Goal: Complete application form: Complete application form

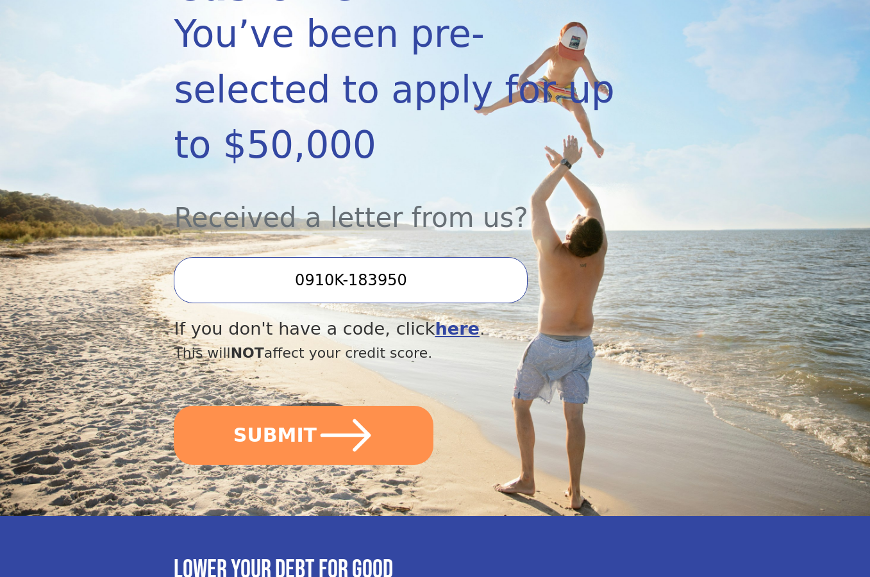
scroll to position [257, 0]
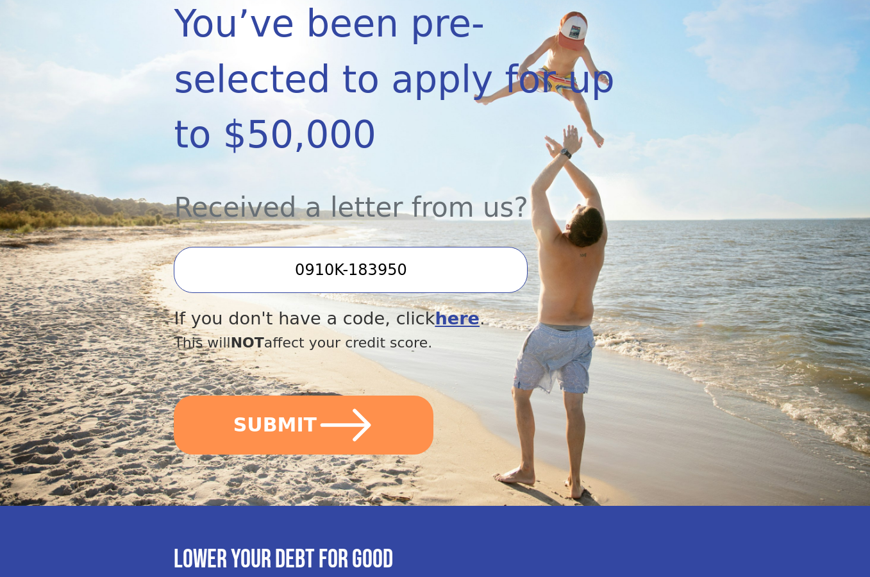
click at [279, 396] on button "SUBMIT" at bounding box center [304, 425] width 260 height 59
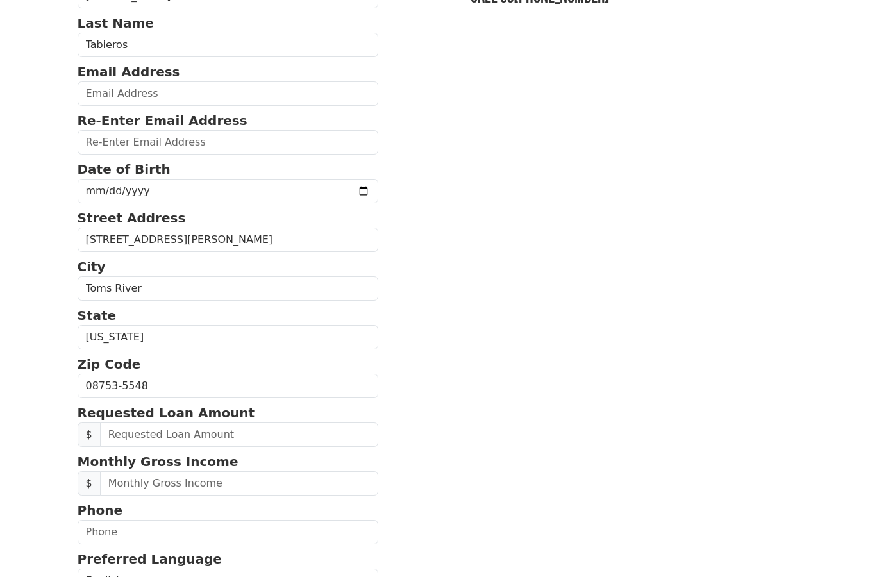
scroll to position [257, 0]
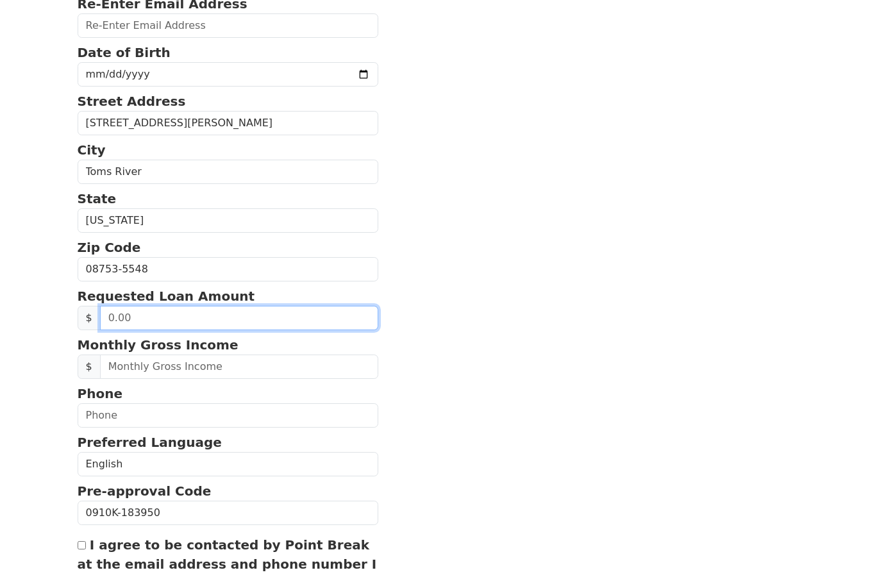
click at [243, 319] on input "text" at bounding box center [239, 318] width 279 height 24
type input "30,000.00"
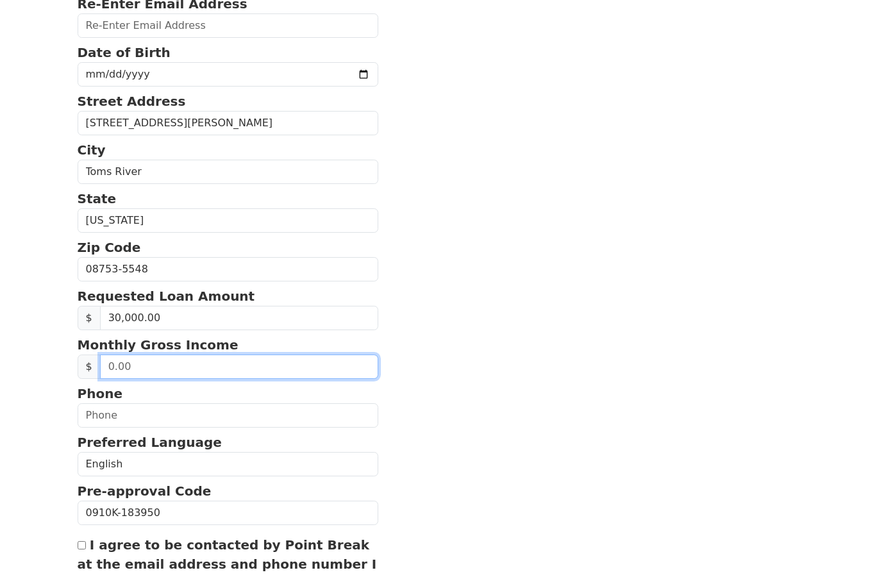
click at [192, 371] on input "text" at bounding box center [239, 367] width 279 height 24
type input "6,000.00"
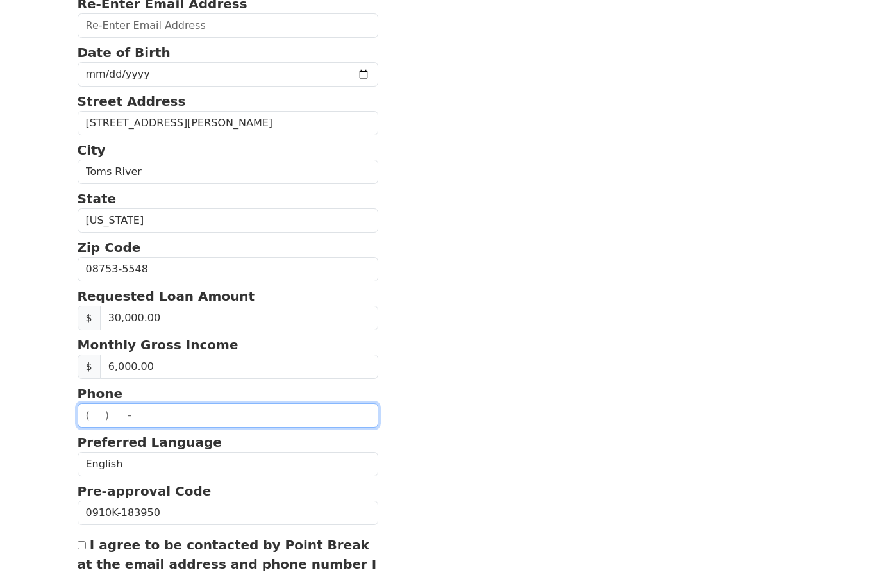
click at [235, 414] on input "text" at bounding box center [228, 415] width 301 height 24
type input "[PHONE_NUMBER]"
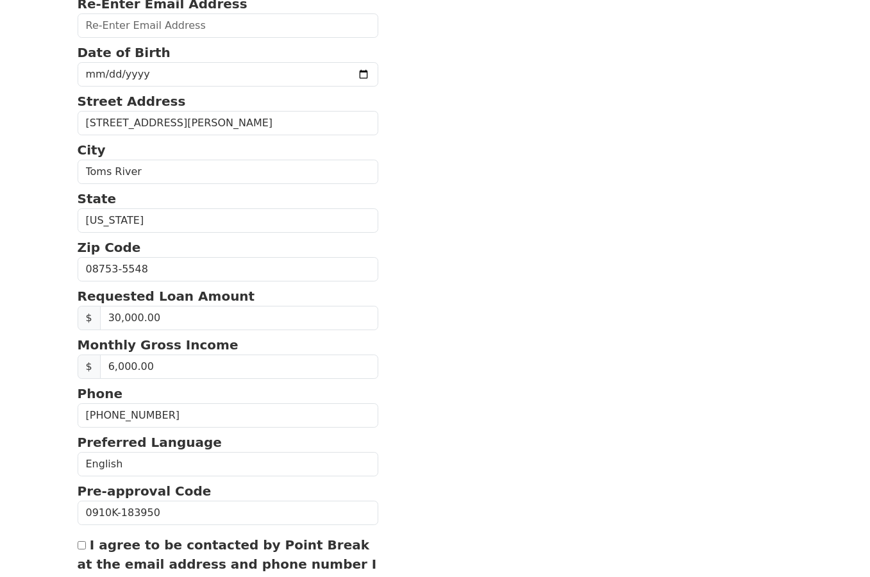
click at [541, 413] on section "First Name [PERSON_NAME] Last Name [PERSON_NAME] Email Address Re-Enter Email A…" at bounding box center [436, 267] width 716 height 838
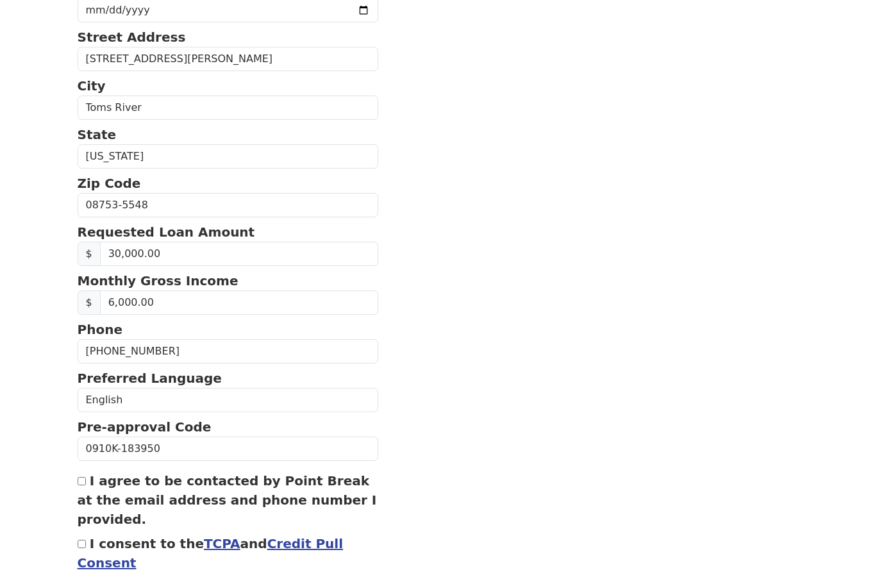
scroll to position [385, 0]
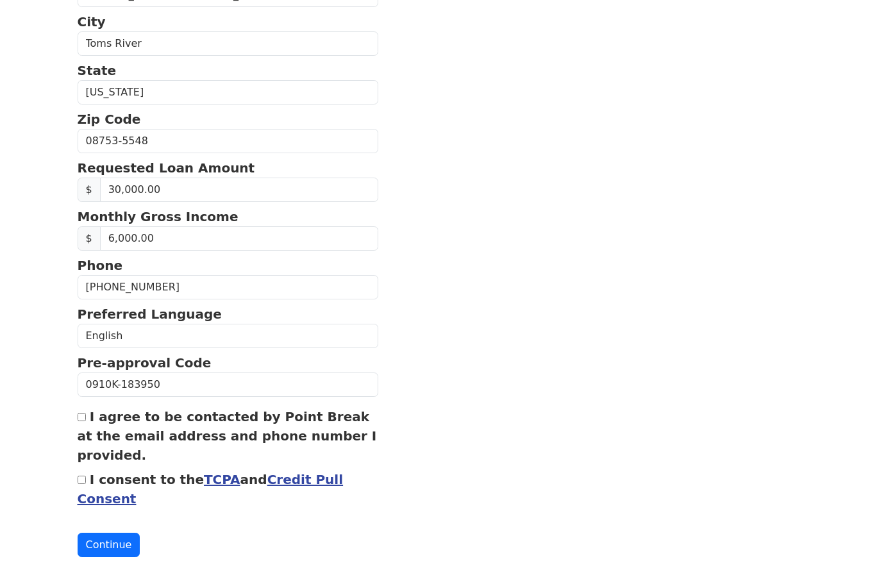
click at [84, 423] on div "I agree to be contacted by Point Break at the email address and phone number I …" at bounding box center [228, 436] width 301 height 58
click at [78, 480] on input "I consent to the TCPA and Credit Pull Consent" at bounding box center [82, 480] width 8 height 8
checkbox input "true"
click at [82, 416] on input "I agree to be contacted by Point Break at the email address and phone number I …" at bounding box center [82, 417] width 8 height 8
checkbox input "true"
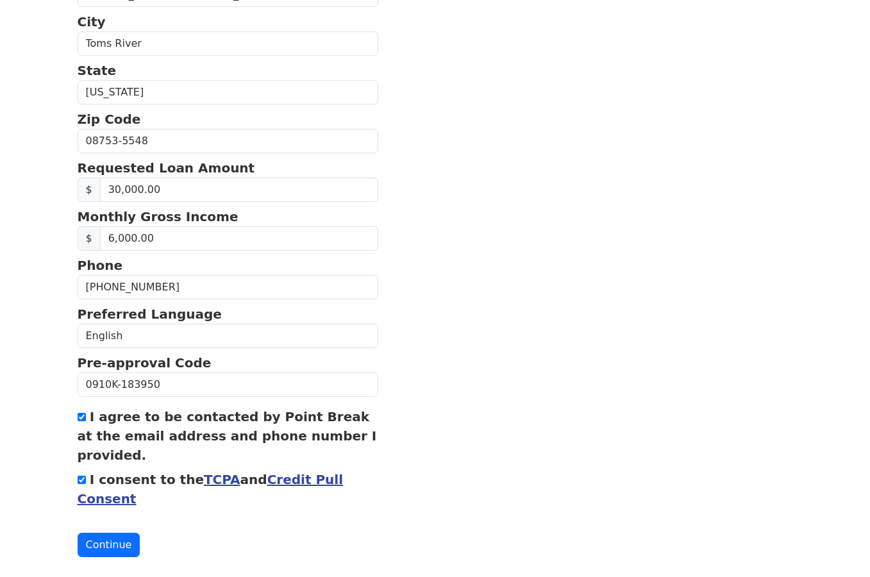
click at [106, 554] on button "Continue" at bounding box center [109, 545] width 63 height 24
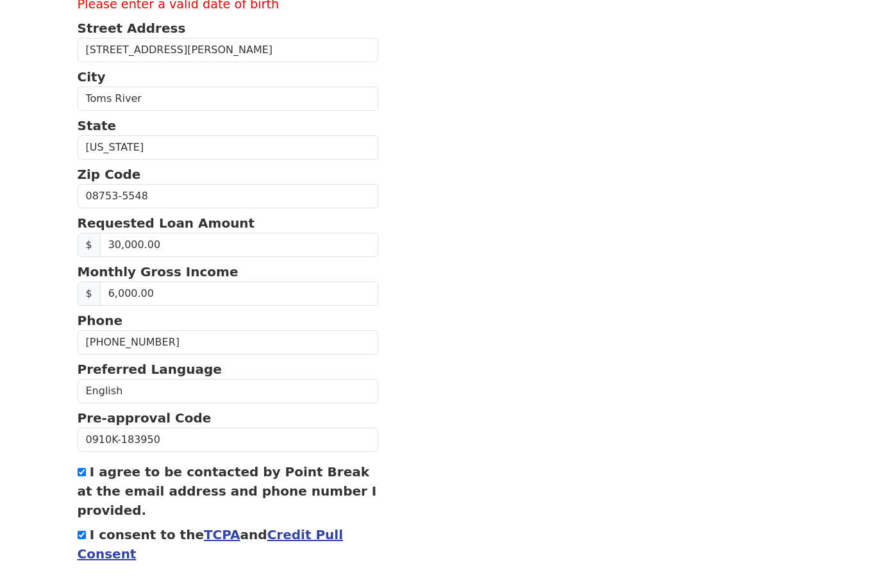
scroll to position [440, 0]
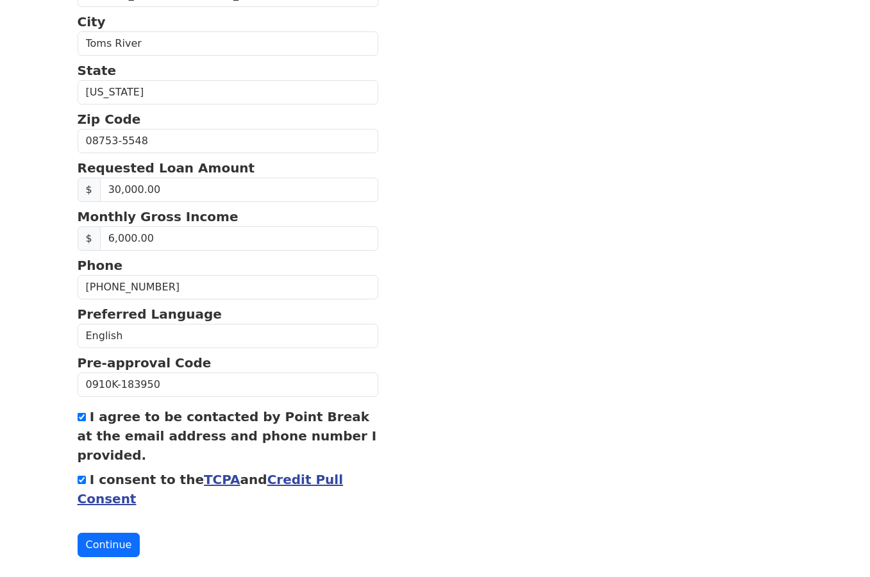
click at [126, 540] on button "Continue" at bounding box center [109, 545] width 63 height 24
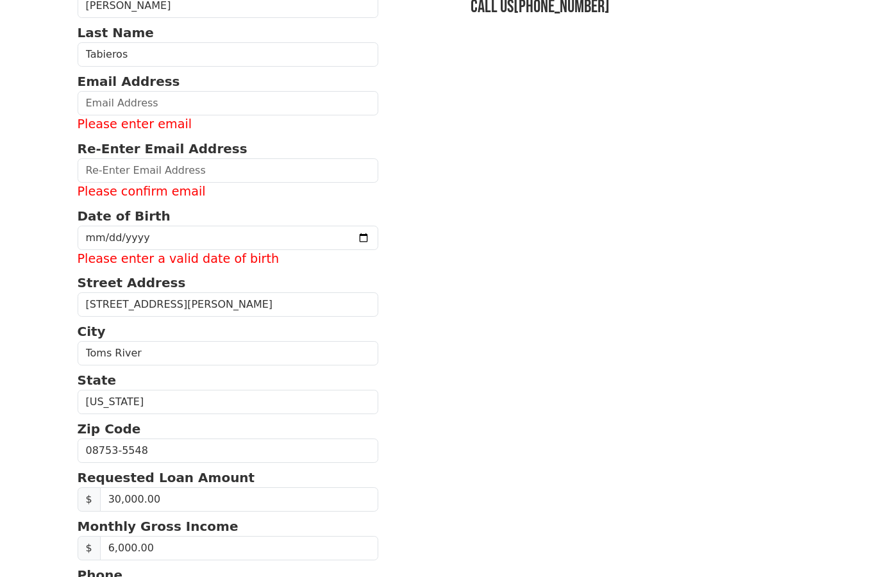
scroll to position [119, 0]
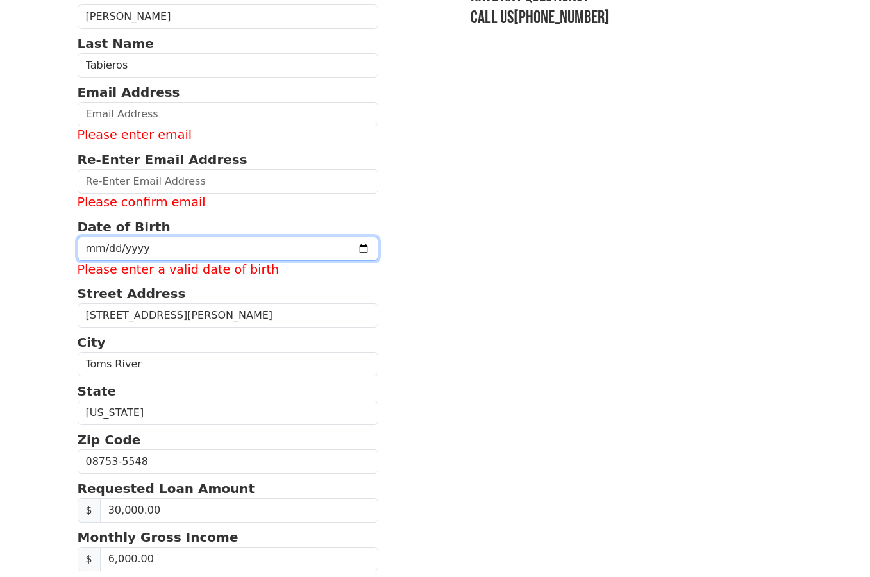
click at [167, 242] on input "date" at bounding box center [228, 249] width 301 height 24
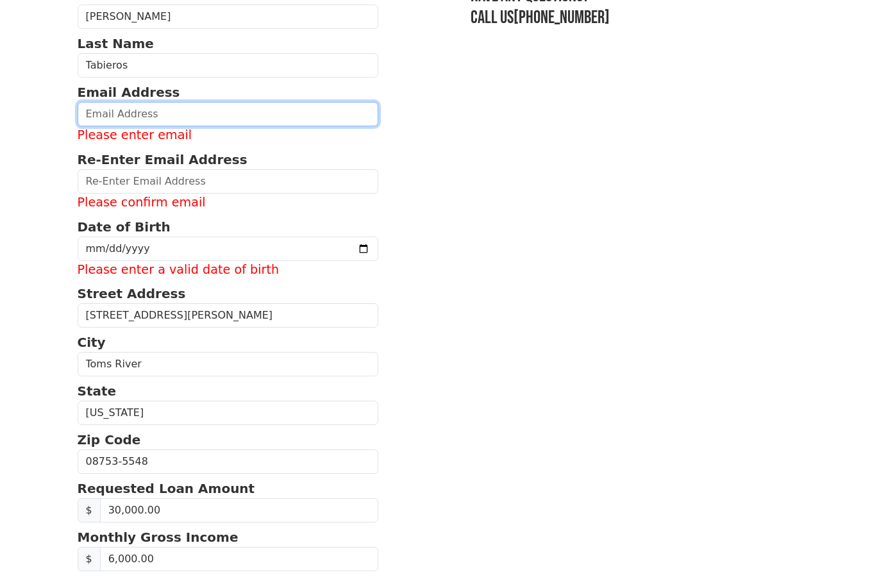
click at [148, 124] on input "email" at bounding box center [228, 114] width 301 height 24
type input "[EMAIL_ADDRESS][DOMAIN_NAME]"
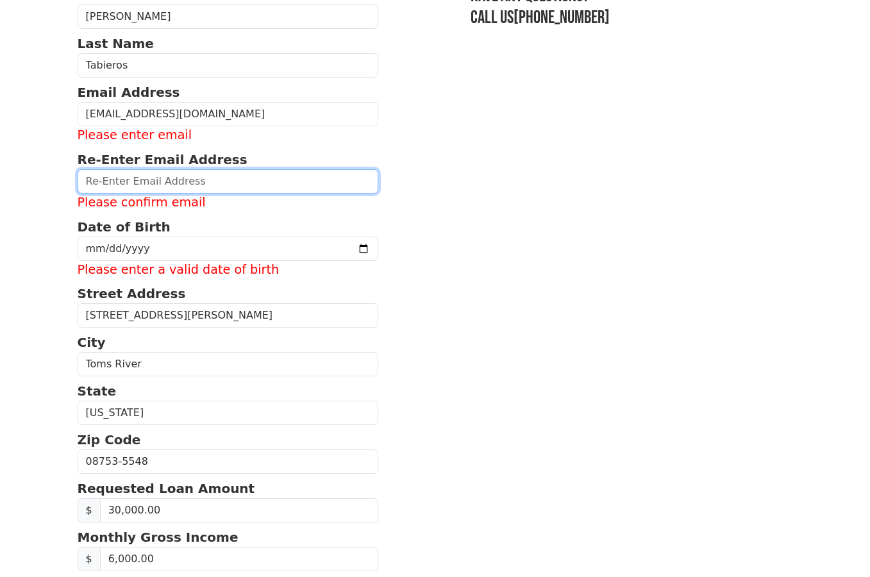
type input "[EMAIL_ADDRESS][DOMAIN_NAME]"
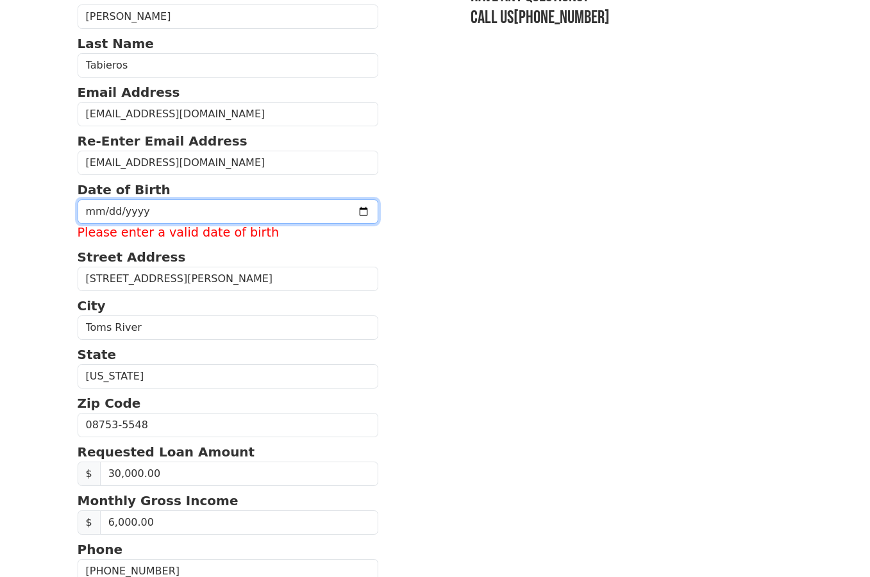
click at [135, 207] on input "date" at bounding box center [228, 211] width 301 height 24
click at [90, 212] on input "date" at bounding box center [228, 211] width 301 height 24
type input "[DATE]"
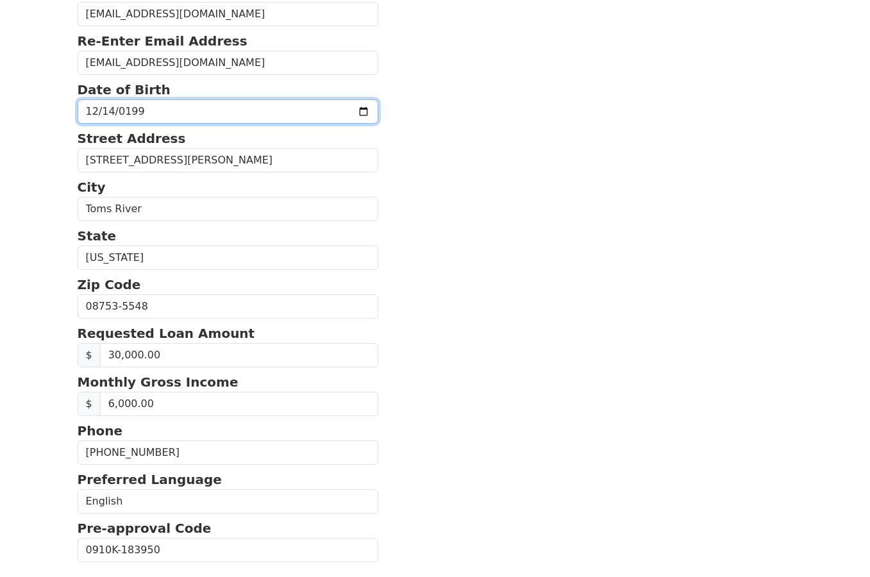
scroll to position [403, 0]
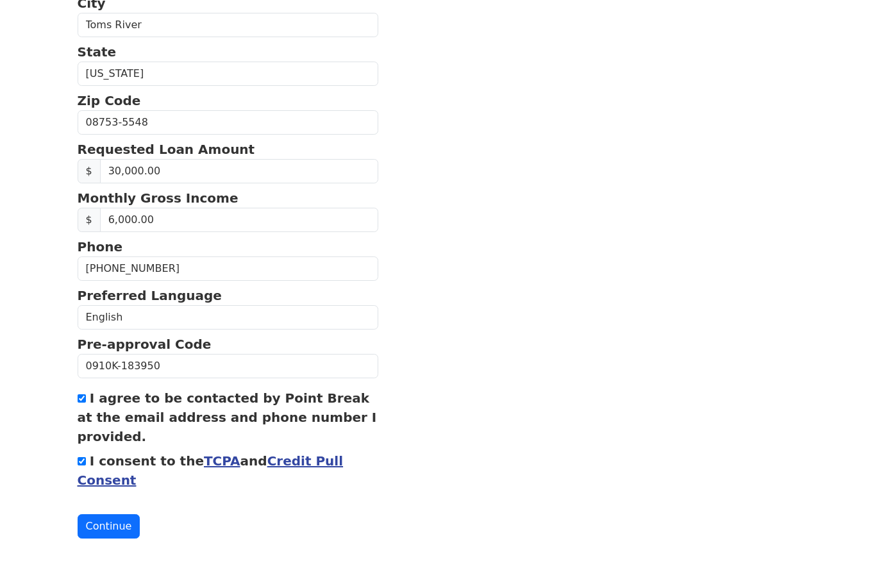
click at [103, 519] on button "Continue" at bounding box center [109, 526] width 63 height 24
